Goal: Task Accomplishment & Management: Manage account settings

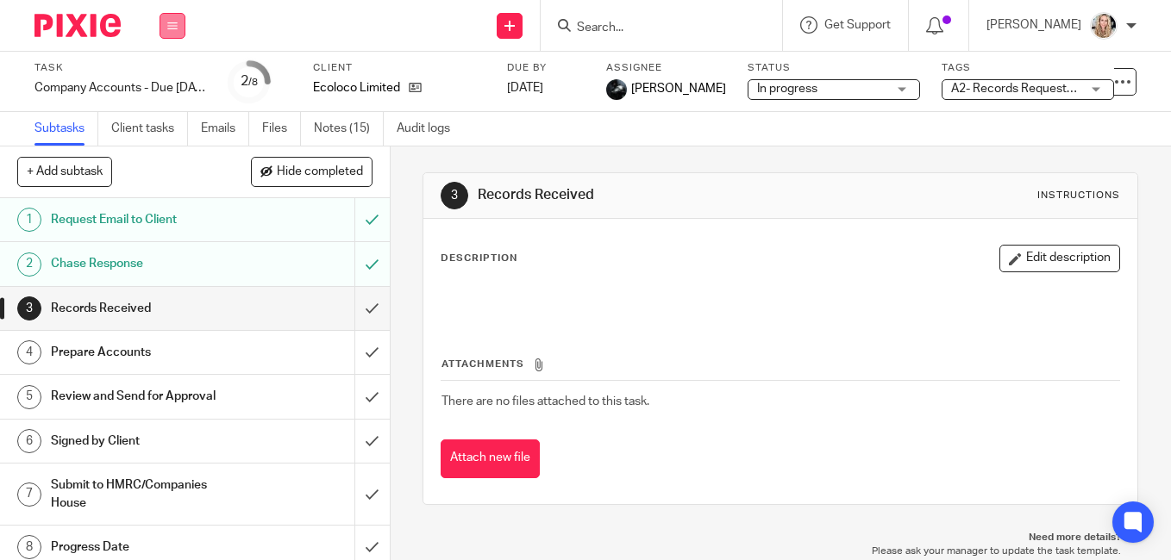
click at [175, 31] on button at bounding box center [173, 26] width 26 height 26
click at [170, 80] on link "Work" at bounding box center [164, 80] width 30 height 12
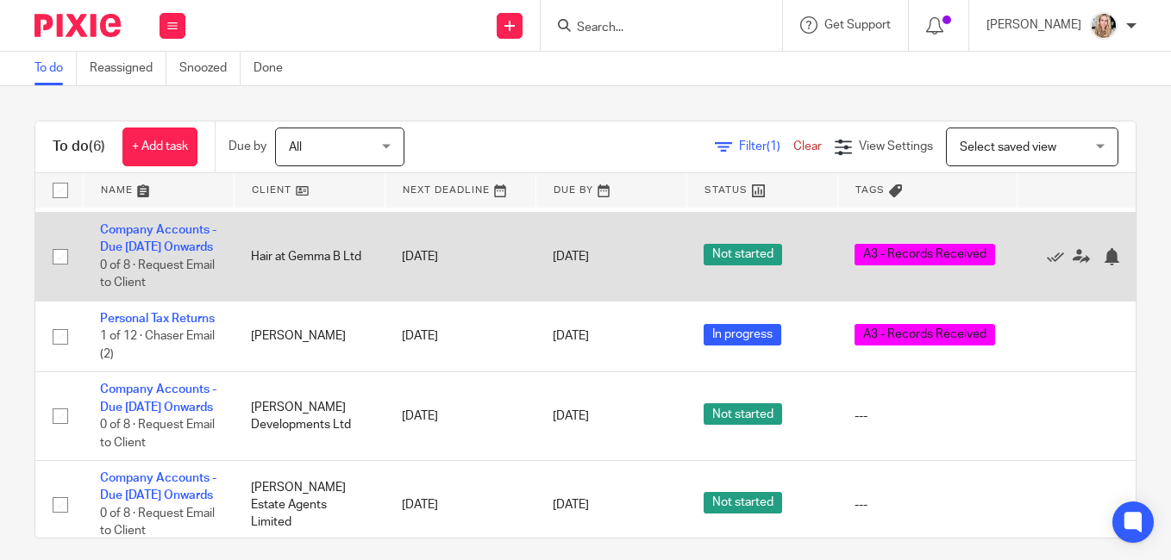
scroll to position [259, 0]
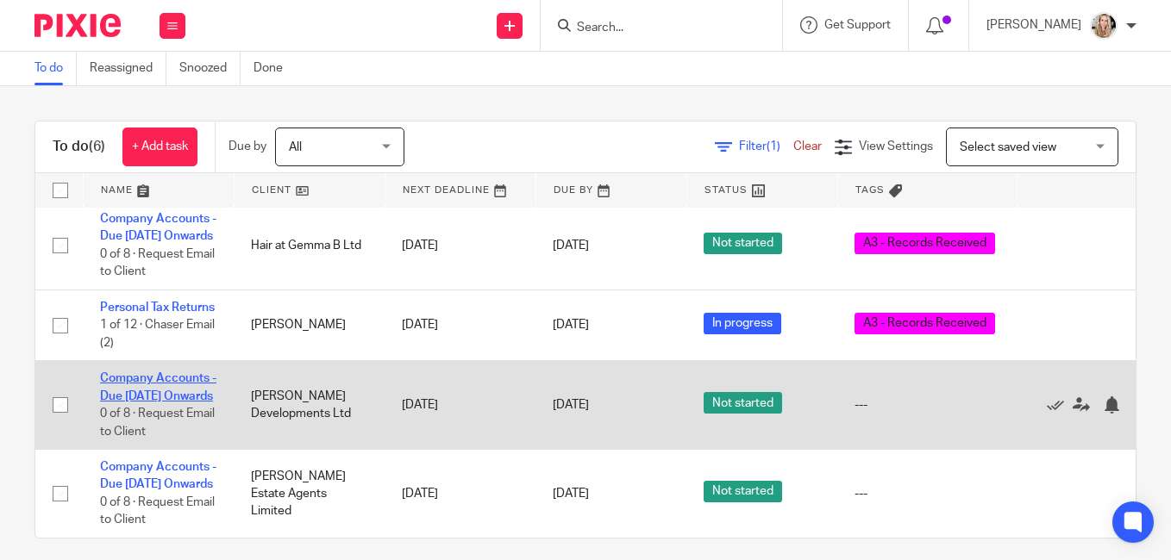
click at [135, 377] on link "Company Accounts - Due [DATE] Onwards" at bounding box center [158, 387] width 116 height 29
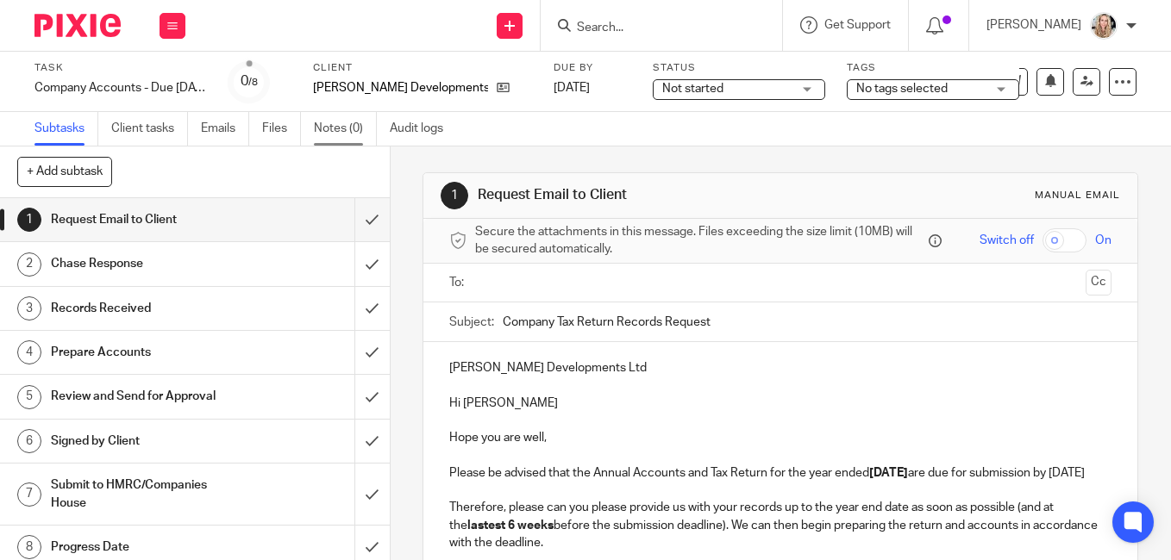
click at [334, 128] on link "Notes (0)" at bounding box center [345, 129] width 63 height 34
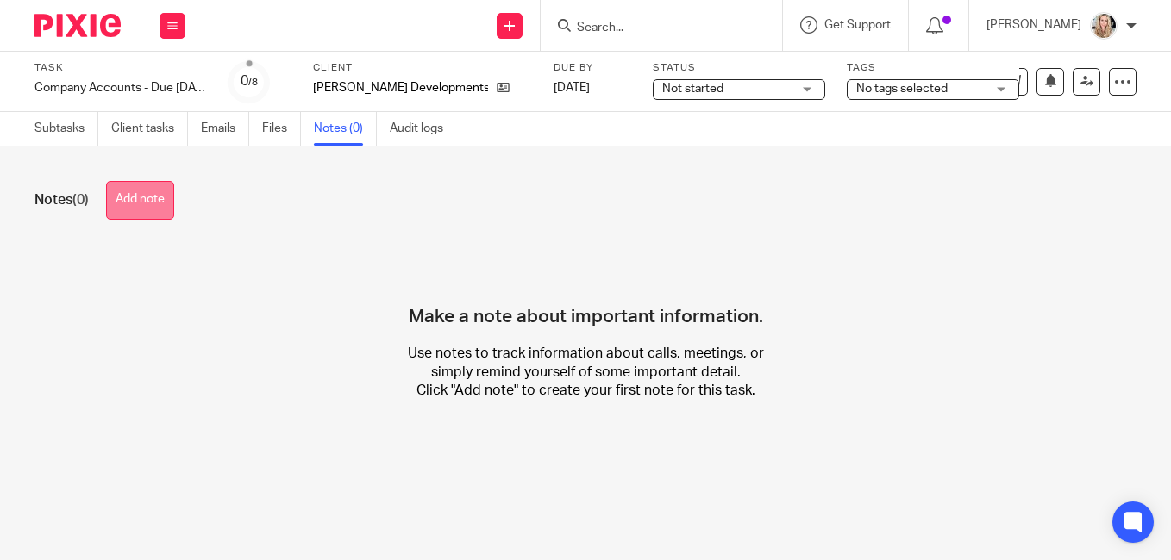
click at [148, 203] on button "Add note" at bounding box center [140, 200] width 68 height 39
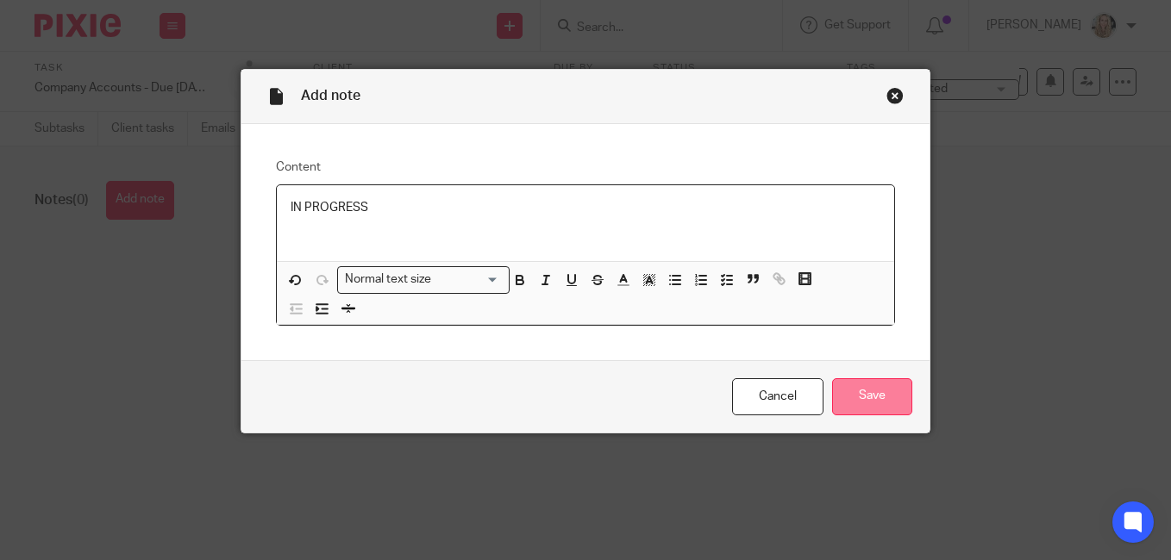
click at [858, 387] on input "Save" at bounding box center [872, 397] width 80 height 37
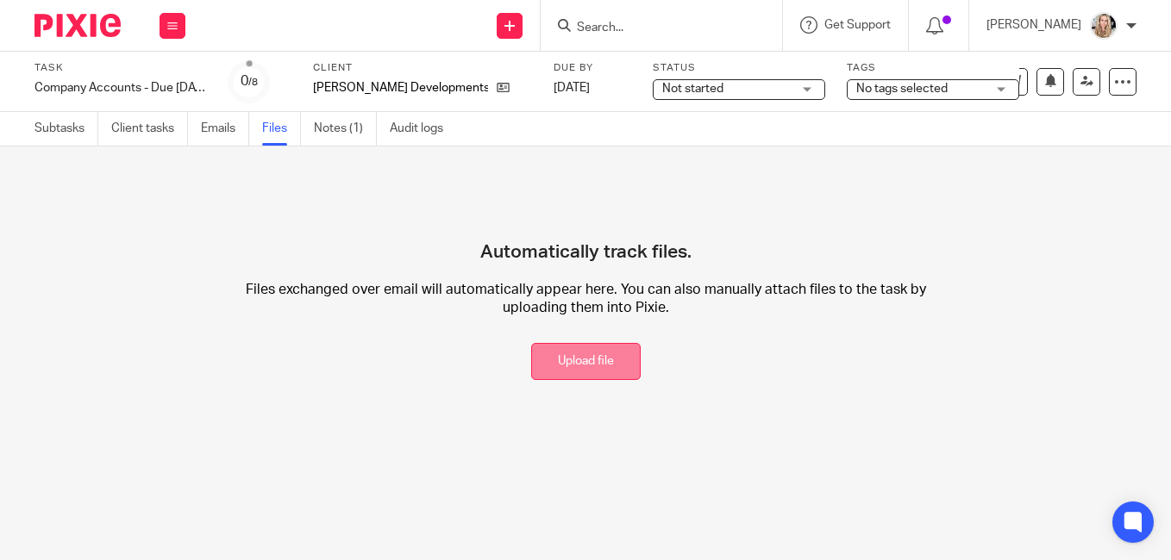
click at [578, 366] on button "Upload file" at bounding box center [586, 361] width 110 height 37
